Goal: Information Seeking & Learning: Learn about a topic

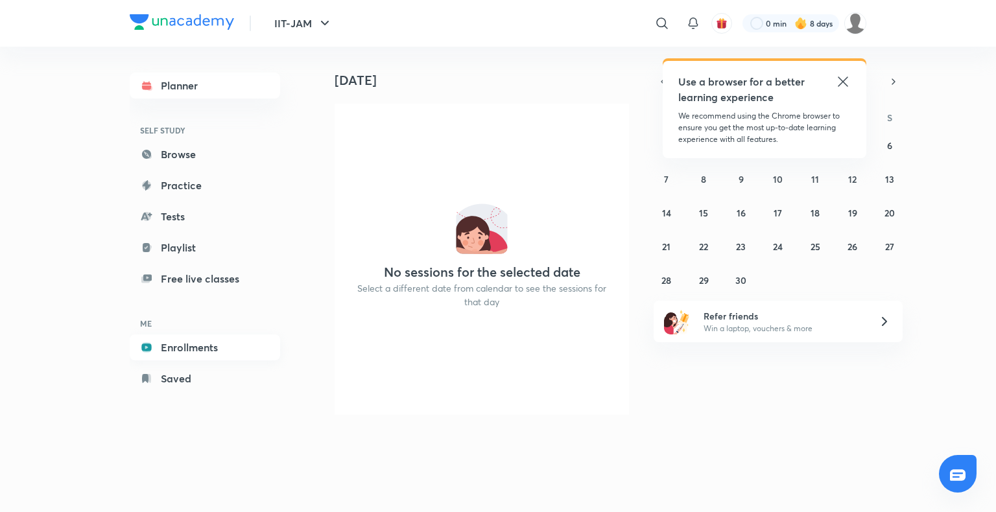
click at [190, 347] on link "Enrollments" at bounding box center [205, 348] width 150 height 26
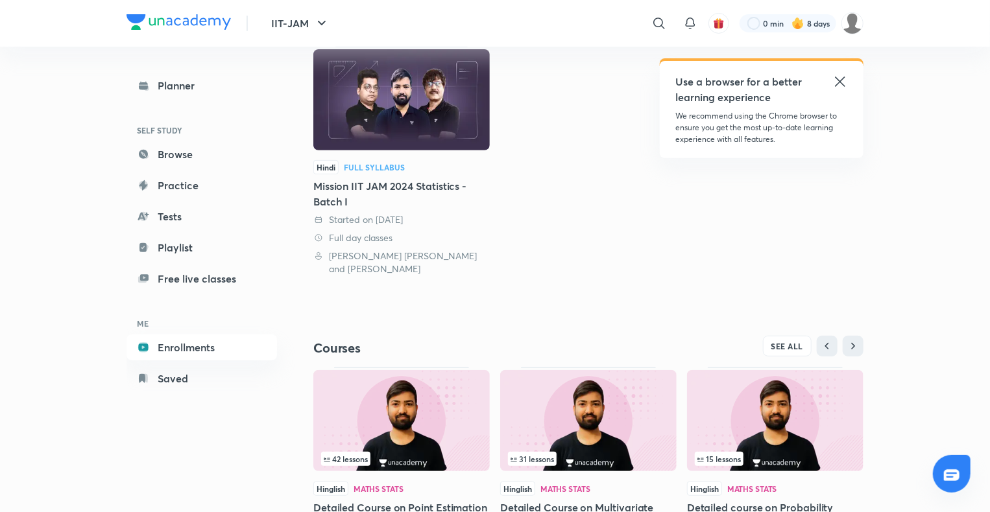
scroll to position [250, 0]
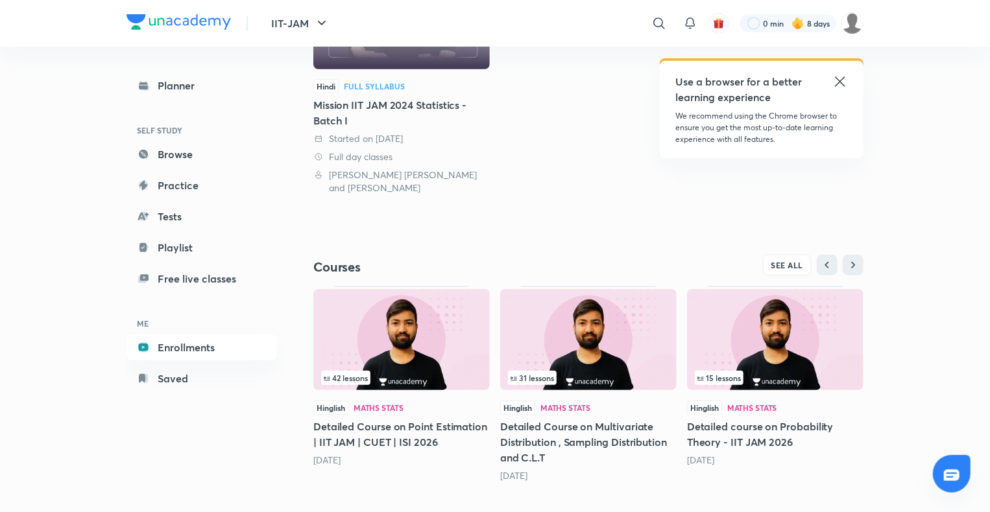
click at [444, 332] on img at bounding box center [401, 339] width 176 height 101
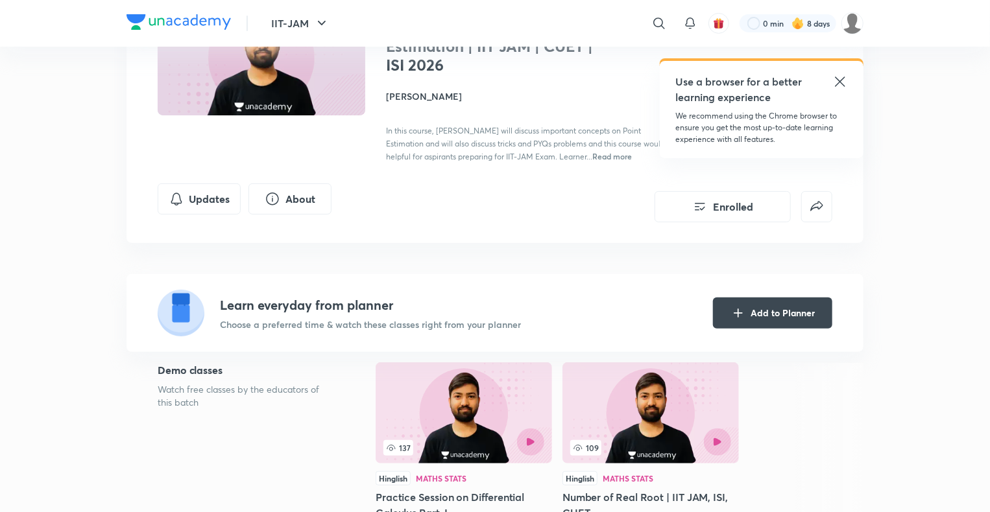
scroll to position [119, 0]
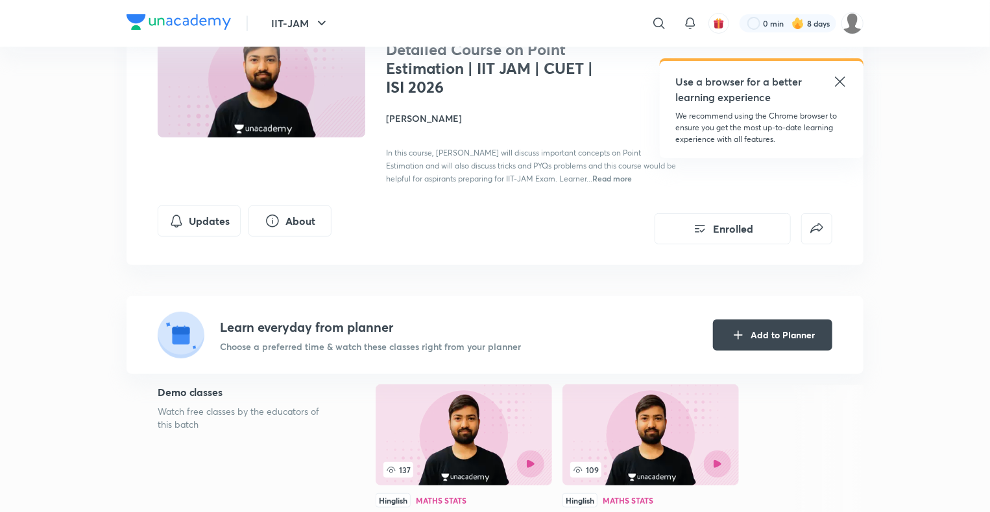
click at [420, 118] on h4 "[PERSON_NAME]" at bounding box center [531, 119] width 291 height 14
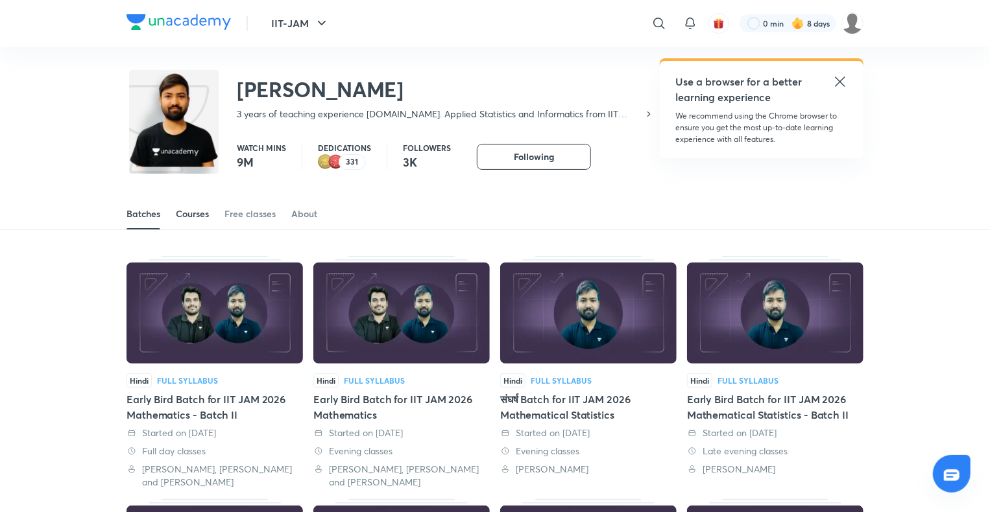
click at [202, 217] on div "Courses" at bounding box center [192, 214] width 33 height 13
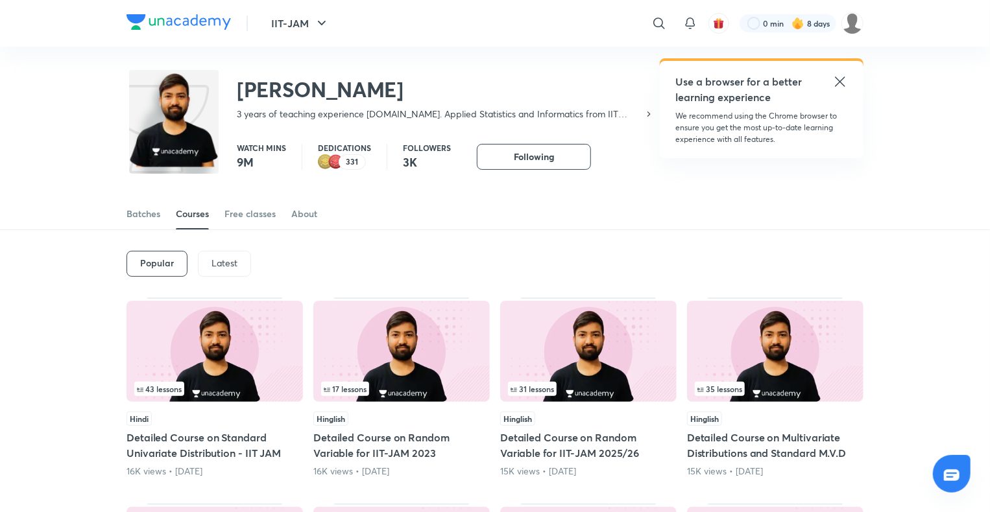
click at [228, 268] on p "Latest" at bounding box center [224, 263] width 26 height 10
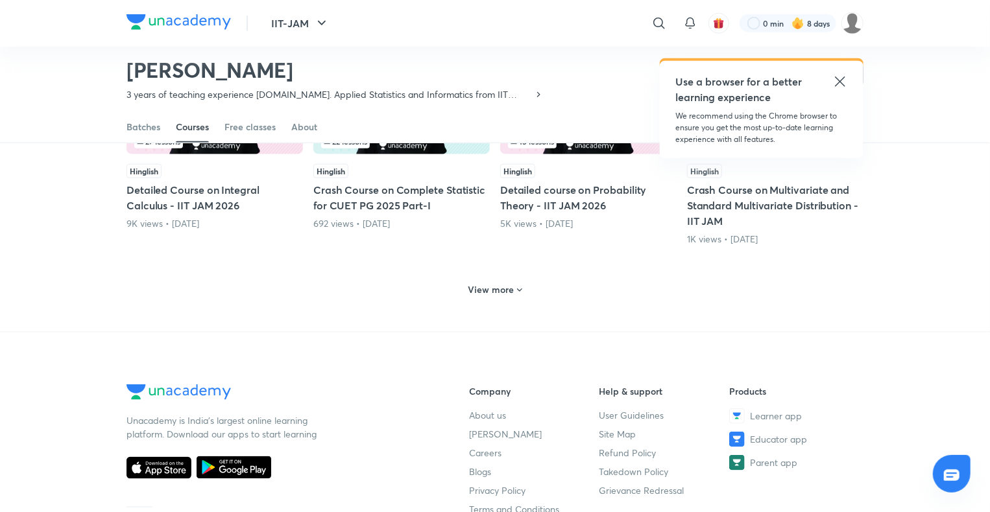
scroll to position [636, 0]
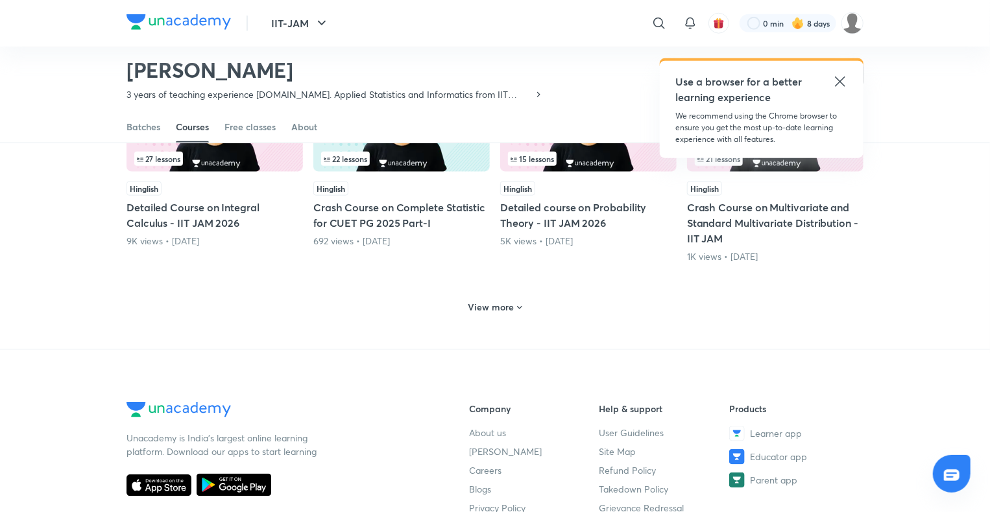
click at [514, 304] on icon at bounding box center [519, 308] width 10 height 10
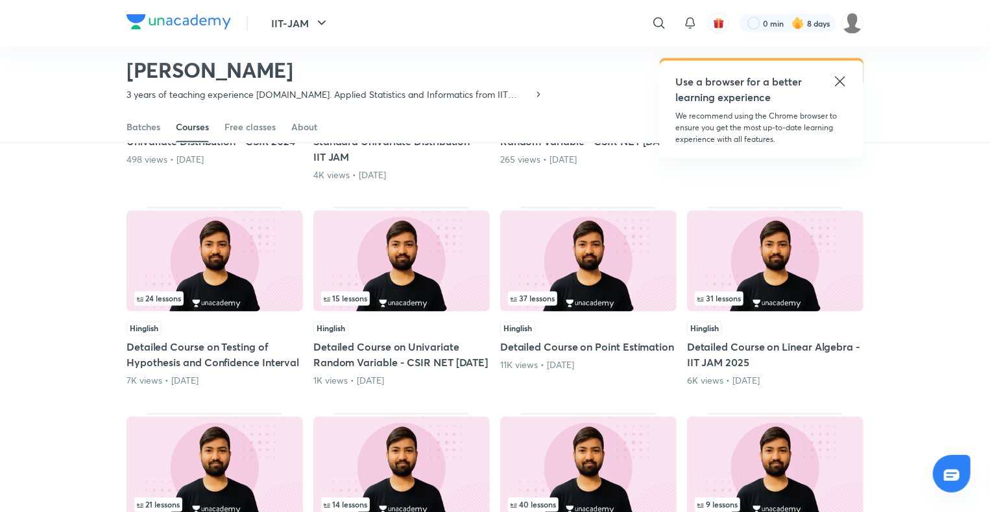
scroll to position [941, 0]
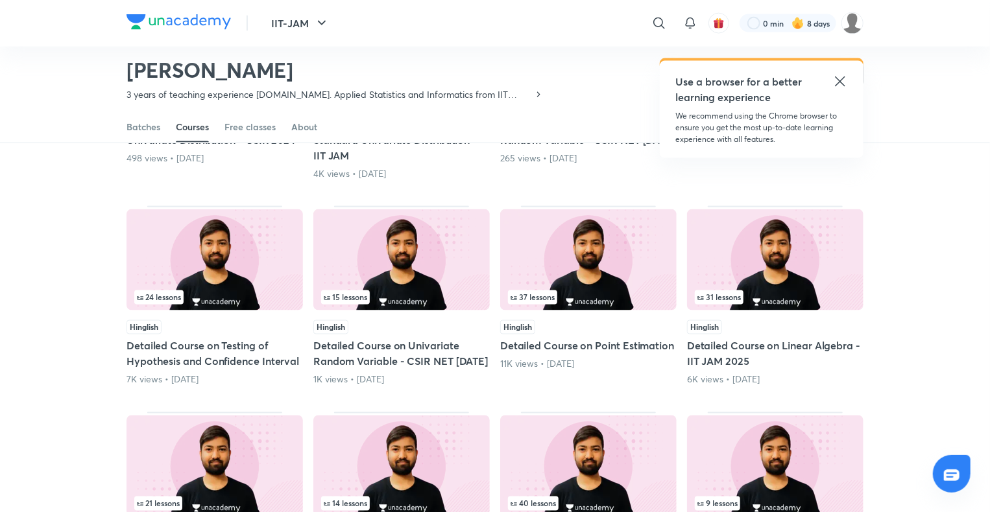
click at [206, 310] on div "24 lessons" at bounding box center [214, 261] width 176 height 103
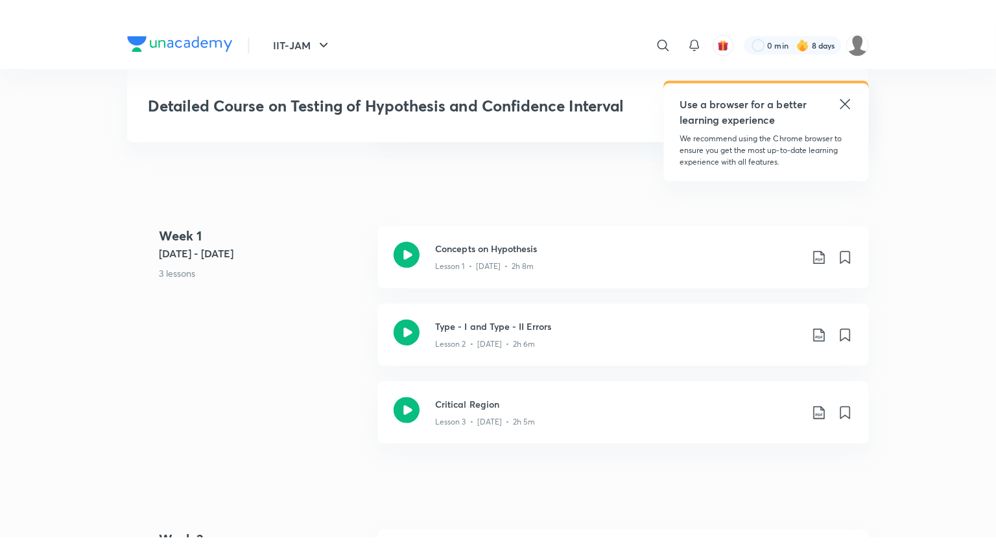
scroll to position [708, 0]
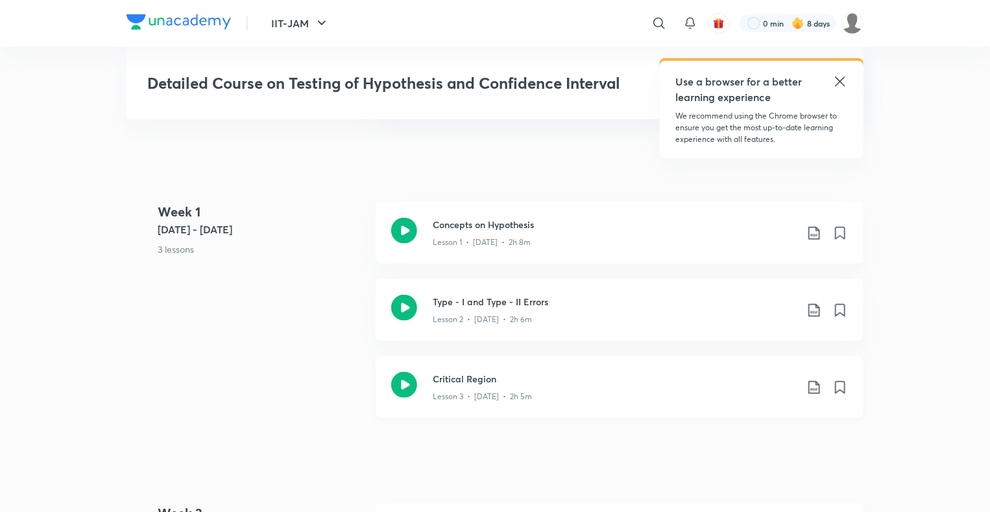
click at [490, 379] on h3 "Critical Region" at bounding box center [614, 379] width 363 height 14
